Goal: Transaction & Acquisition: Book appointment/travel/reservation

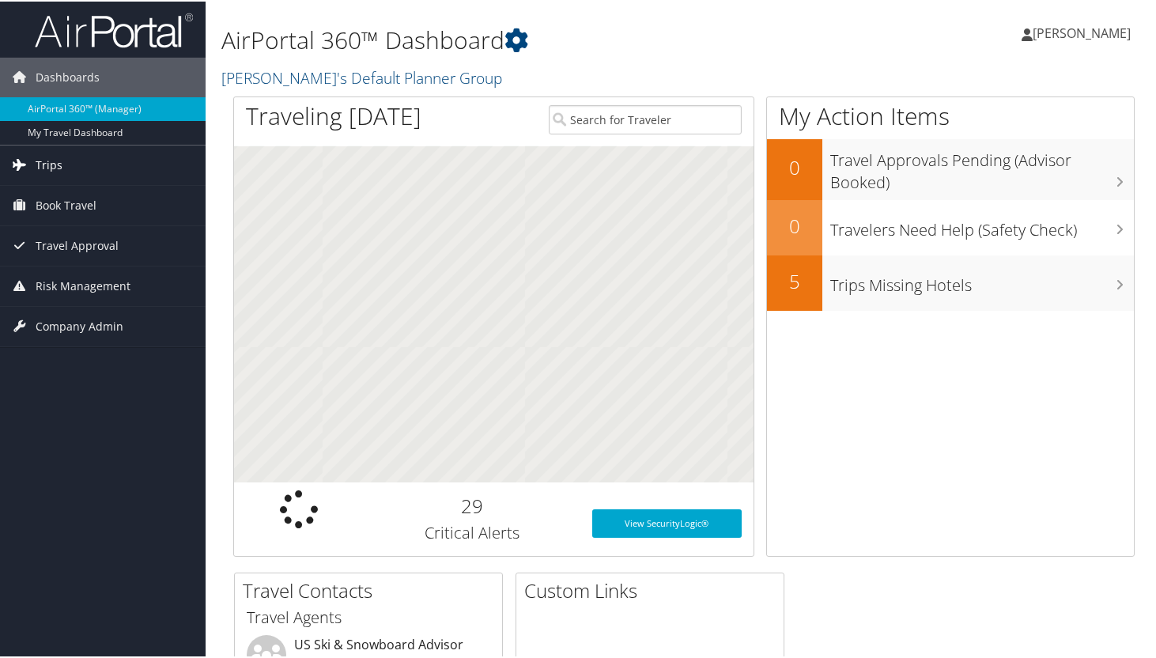
click at [44, 157] on span "Trips" at bounding box center [49, 164] width 27 height 40
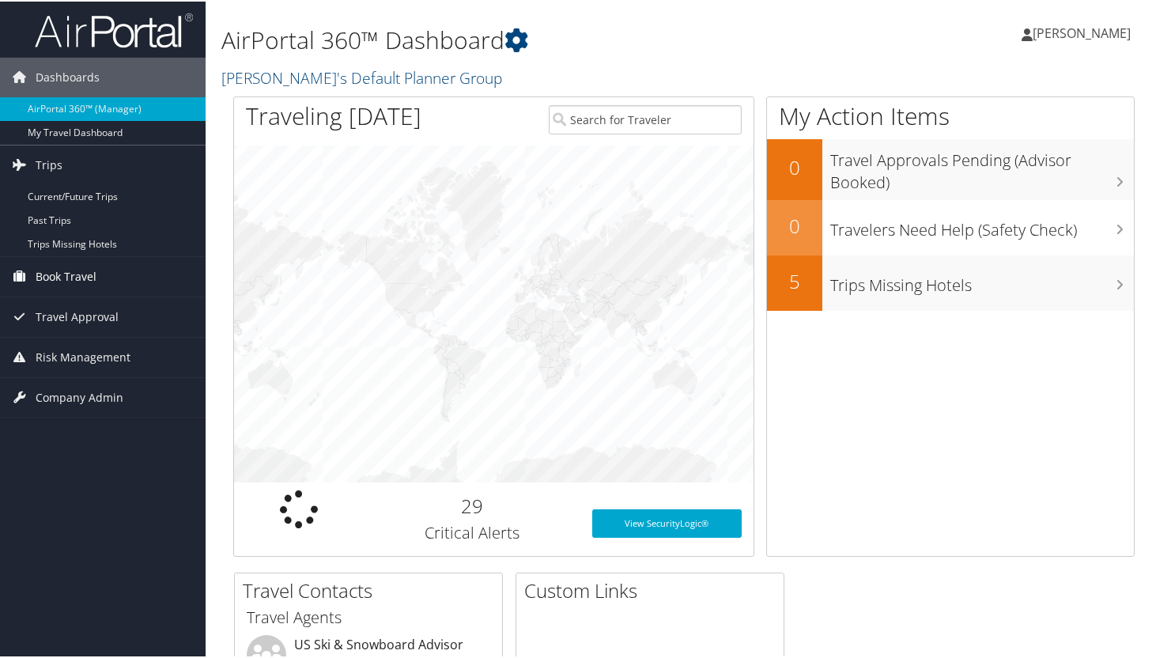
click at [66, 270] on span "Book Travel" at bounding box center [66, 275] width 61 height 40
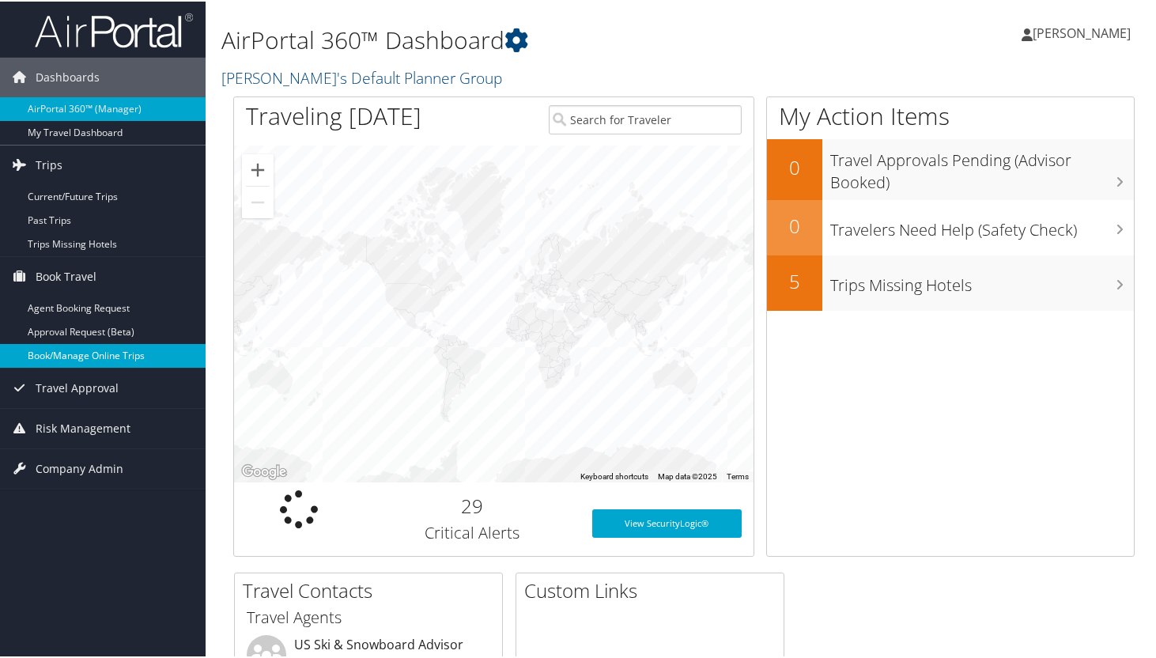
click at [87, 361] on link "Book/Manage Online Trips" at bounding box center [103, 354] width 206 height 24
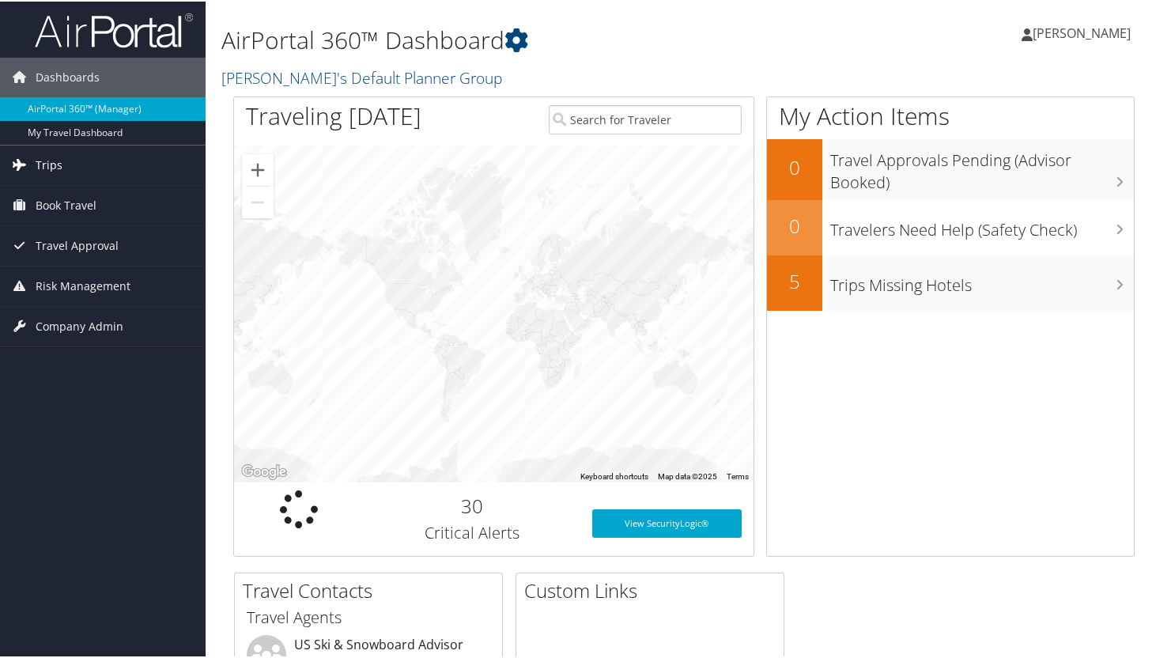
click at [36, 160] on span "Trips" at bounding box center [49, 164] width 27 height 40
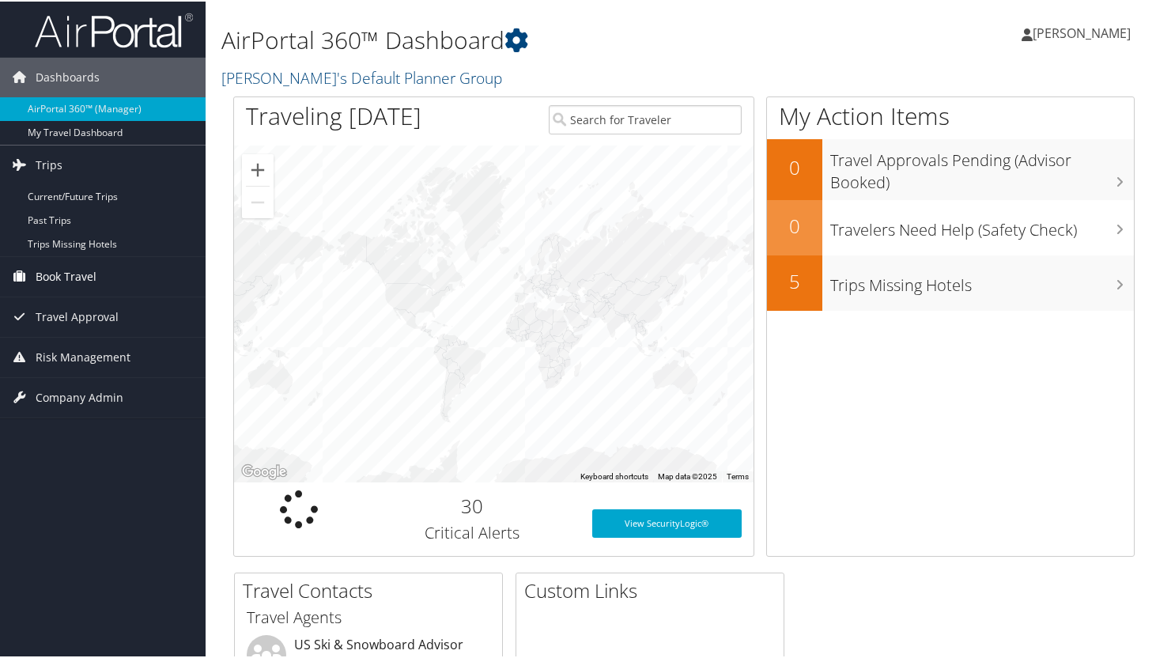
click at [66, 274] on span "Book Travel" at bounding box center [66, 275] width 61 height 40
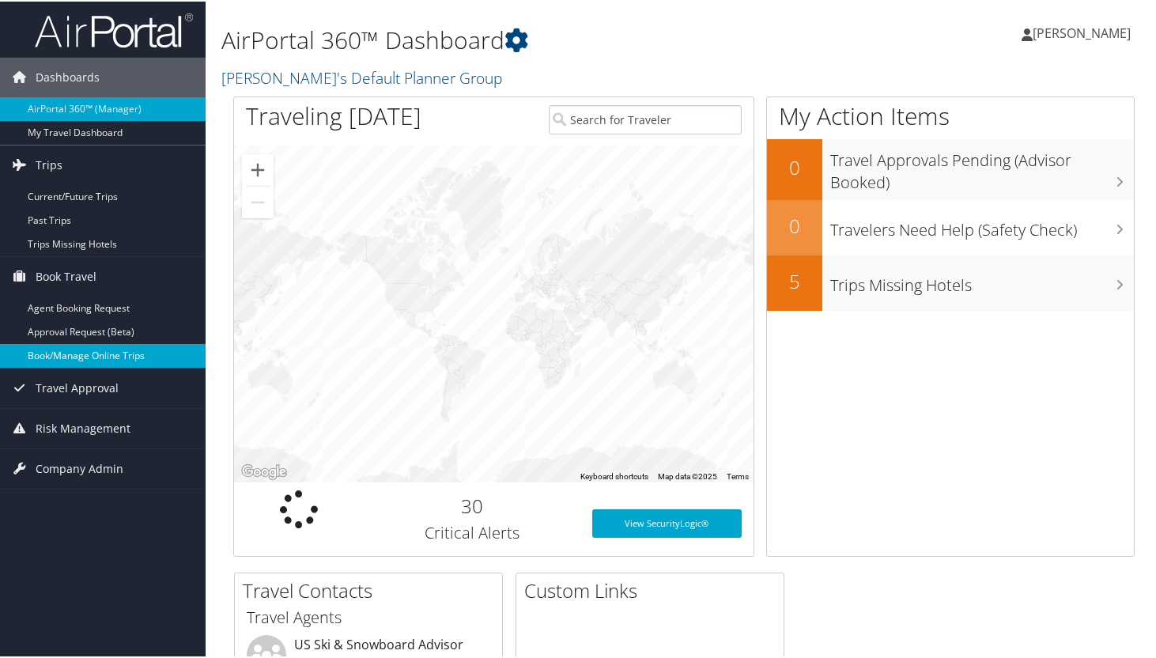
click at [78, 354] on link "Book/Manage Online Trips" at bounding box center [103, 354] width 206 height 24
click at [73, 357] on link "Book/Manage Online Trips" at bounding box center [103, 354] width 206 height 24
click at [62, 353] on link "Book/Manage Online Trips" at bounding box center [103, 354] width 206 height 24
